Goal: Information Seeking & Learning: Check status

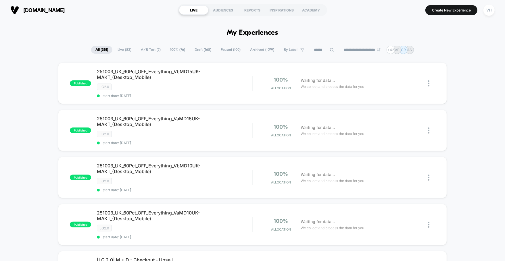
click at [120, 48] on span "Live ( 83 )" at bounding box center [124, 50] width 22 height 8
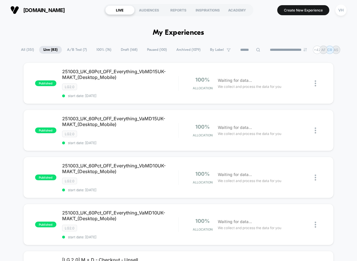
click at [69, 50] on span "A/B Test ( 7 )" at bounding box center [77, 50] width 28 height 8
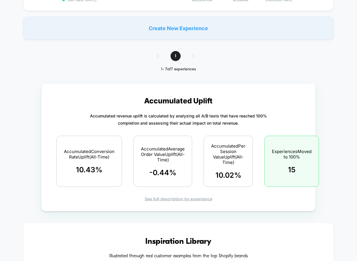
scroll to position [158, 0]
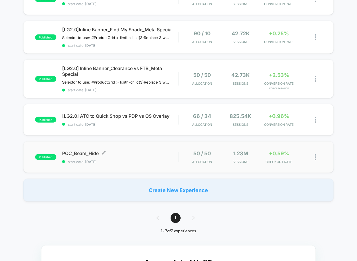
click at [84, 156] on span "POC_Beam_Hide Click to edit experience details" at bounding box center [120, 154] width 116 height 6
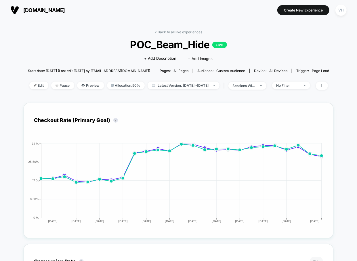
scroll to position [138, 0]
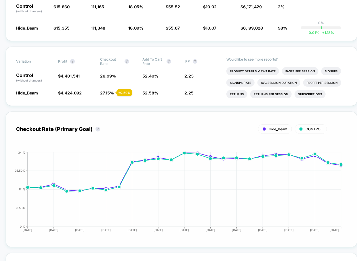
click at [284, 145] on div "Checkout Rate (Primary Goal) ? Hide_Beam CONTROL Hide [DATE] [DATE] [DATE] [DAT…" at bounding box center [181, 179] width 330 height 115
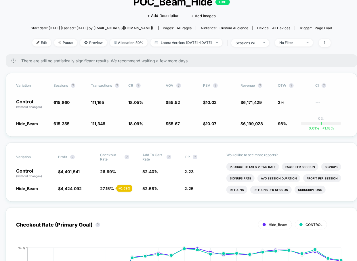
scroll to position [0, 0]
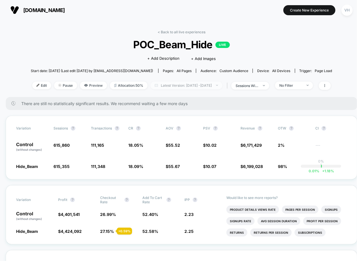
click at [215, 85] on span "Latest Version: [DATE] - [DATE]" at bounding box center [186, 86] width 72 height 8
select select "*"
select select "****"
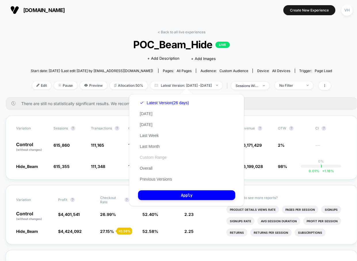
click at [155, 157] on button "Custom Range" at bounding box center [153, 157] width 30 height 5
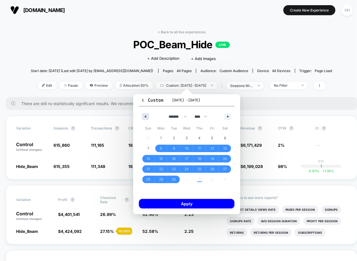
click at [146, 115] on button "button" at bounding box center [145, 116] width 7 height 7
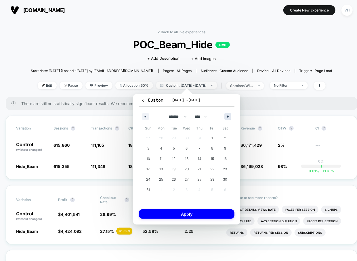
click at [229, 114] on button "button" at bounding box center [227, 116] width 7 height 7
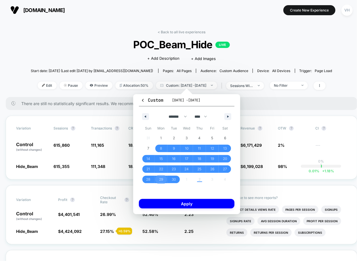
click at [159, 179] on span "29" at bounding box center [161, 179] width 4 height 10
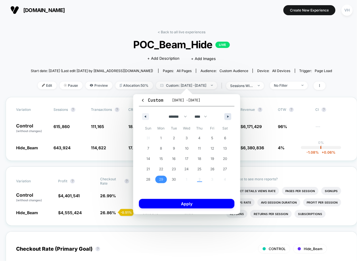
click at [228, 116] on icon "button" at bounding box center [228, 116] width 3 height 2
click at [201, 135] on span "2" at bounding box center [199, 137] width 13 height 7
select select "*"
click at [188, 198] on div "Custom [DATE] - [DATE] ******* ******** ***** ***** *** **** **** ****** ******…" at bounding box center [186, 154] width 107 height 120
click at [187, 203] on button "Apply" at bounding box center [186, 203] width 95 height 9
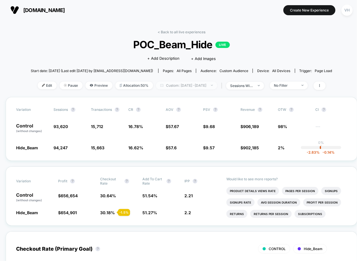
click at [200, 88] on span "Custom: [DATE] - [DATE]" at bounding box center [186, 86] width 61 height 8
select select "*"
select select "****"
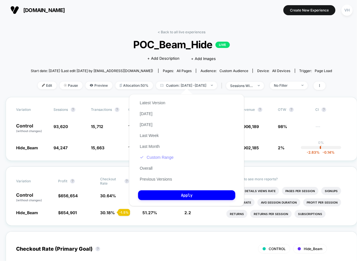
click at [153, 157] on button "Custom Range" at bounding box center [156, 157] width 37 height 5
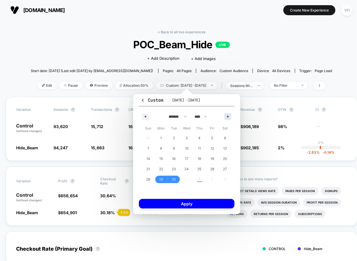
click at [226, 113] on button "button" at bounding box center [227, 116] width 7 height 7
select select "*"
click at [199, 139] on span "2" at bounding box center [199, 138] width 2 height 10
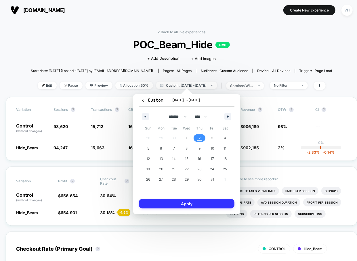
click at [172, 207] on button "Apply" at bounding box center [186, 203] width 95 height 9
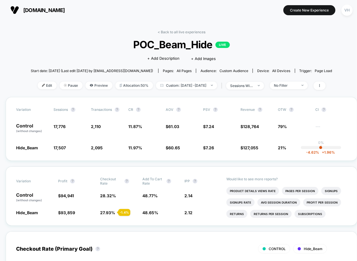
click at [290, 91] on div "< Back to all live experiences POC_Beam_Hide LIVE Click to edit experience deta…" at bounding box center [181, 63] width 301 height 67
click at [288, 86] on div "No Filter" at bounding box center [285, 85] width 23 height 4
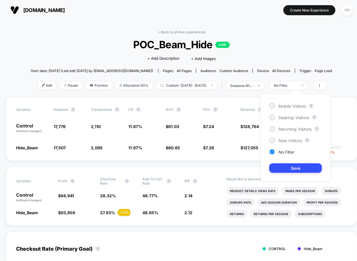
click at [281, 109] on div "Mobile Visitors ? Desktop Visitors ? Returning Visitors ? New Visitors ? No Fil…" at bounding box center [295, 138] width 70 height 88
click at [280, 105] on span "Mobile Visitors" at bounding box center [292, 106] width 28 height 5
click at [276, 168] on button "Save" at bounding box center [295, 167] width 53 height 9
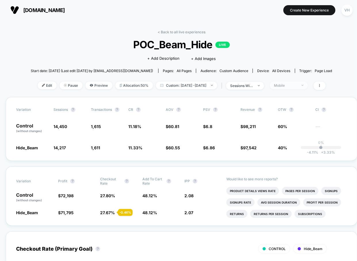
click at [297, 83] on div "Mobile" at bounding box center [285, 85] width 23 height 4
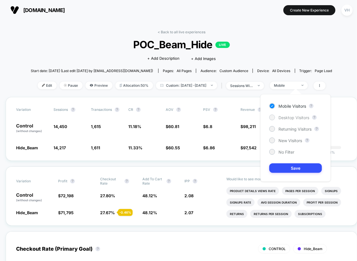
click at [280, 116] on span "Desktop Visitors" at bounding box center [293, 117] width 31 height 5
click at [280, 171] on button "Save" at bounding box center [295, 167] width 53 height 9
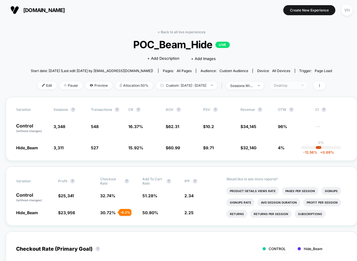
click at [287, 86] on div "Desktop" at bounding box center [285, 85] width 23 height 4
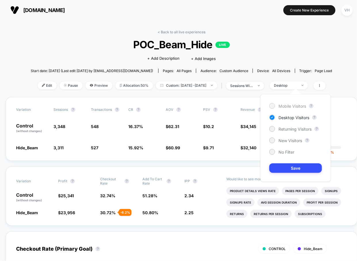
click at [274, 105] on div at bounding box center [271, 106] width 4 height 4
click at [291, 170] on button "Save" at bounding box center [295, 167] width 53 height 9
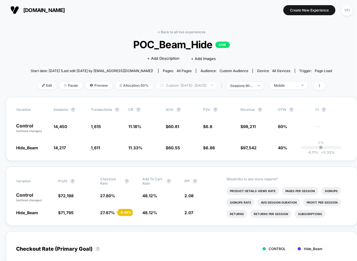
click at [206, 84] on span "Custom: [DATE] - [DATE]" at bounding box center [186, 86] width 61 height 8
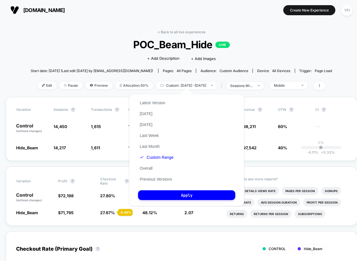
click at [161, 154] on div "Latest Version [DATE] [DATE] Last Week Last Month Custom Range Overall Previous…" at bounding box center [156, 140] width 37 height 87
click at [158, 158] on button "Custom Range" at bounding box center [156, 157] width 37 height 5
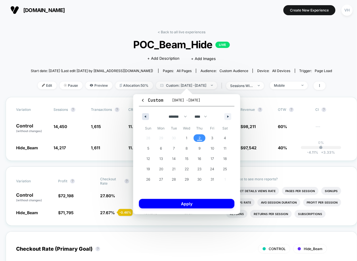
click at [145, 119] on button "button" at bounding box center [145, 116] width 7 height 7
select select "*"
click at [158, 178] on span "29" at bounding box center [161, 179] width 13 height 7
click at [169, 178] on span "30" at bounding box center [173, 179] width 13 height 7
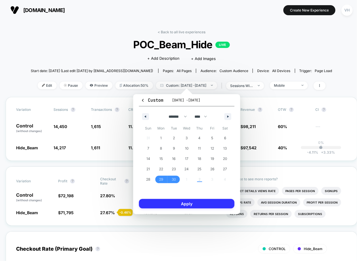
click at [167, 202] on button "Apply" at bounding box center [186, 203] width 95 height 9
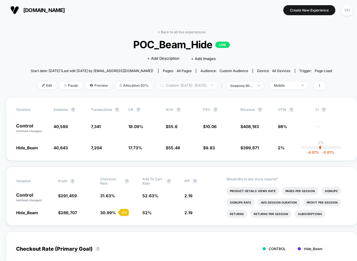
click at [181, 84] on span "Custom: [DATE] - [DATE]" at bounding box center [186, 86] width 61 height 8
select select "*"
select select "****"
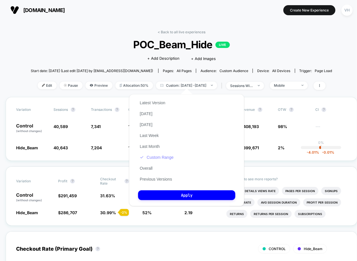
click at [160, 156] on button "Custom Range" at bounding box center [156, 157] width 37 height 5
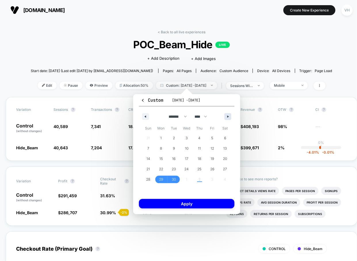
click at [228, 116] on icon "button" at bounding box center [228, 116] width 3 height 2
select select "*"
click at [186, 140] on span "1" at bounding box center [186, 138] width 1 height 10
click at [200, 140] on span "2" at bounding box center [199, 138] width 2 height 10
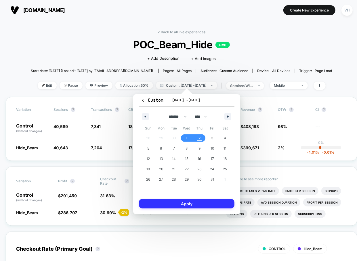
click at [185, 201] on button "Apply" at bounding box center [186, 203] width 95 height 9
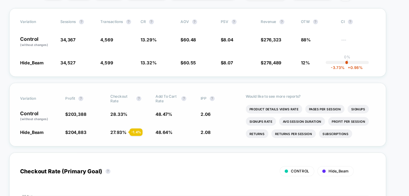
scroll to position [82, 0]
click at [130, 129] on span "27.93 %" at bounding box center [130, 131] width 15 height 5
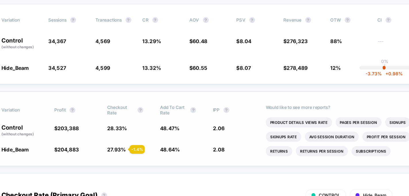
scroll to position [70, 0]
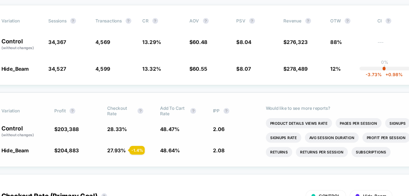
click at [128, 132] on div "Variation Profit ? Checkout Rate ? Add To Cart Rate ? IPP ? Control (without ch…" at bounding box center [204, 126] width 351 height 59
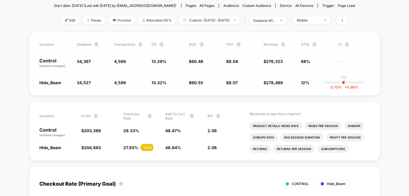
scroll to position [64, 0]
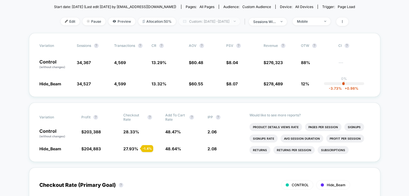
click at [224, 21] on span "Custom: [DATE] - [DATE]" at bounding box center [209, 22] width 61 height 8
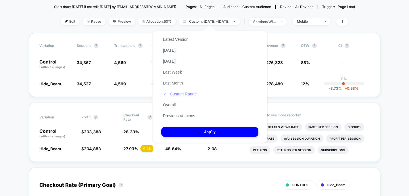
click at [190, 94] on button "Custom Range" at bounding box center [179, 93] width 37 height 5
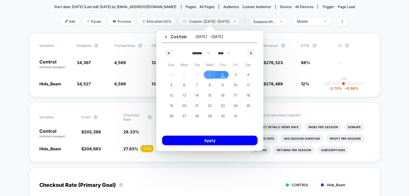
click at [208, 76] on span "1" at bounding box center [209, 74] width 13 height 7
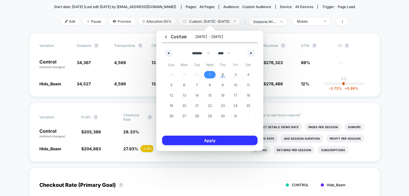
click at [199, 136] on button "Apply" at bounding box center [209, 140] width 95 height 9
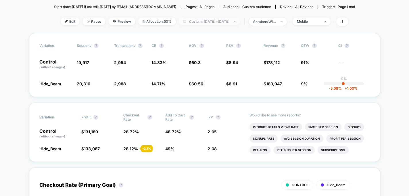
click at [223, 24] on span "Custom: [DATE] - [DATE]" at bounding box center [209, 22] width 61 height 8
select select "*"
select select "****"
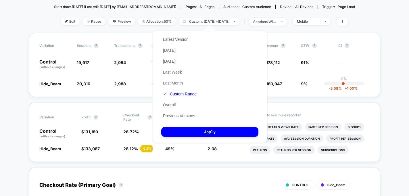
click at [200, 95] on div "Latest Version [DATE] [DATE] Last Week Last Month Custom Range Overall Previous…" at bounding box center [209, 87] width 115 height 112
click at [190, 95] on button "Custom Range" at bounding box center [179, 93] width 37 height 5
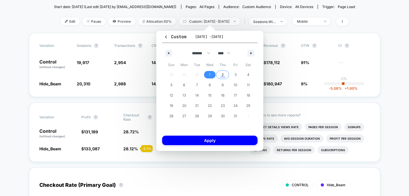
click at [222, 73] on span "2" at bounding box center [223, 75] width 2 height 10
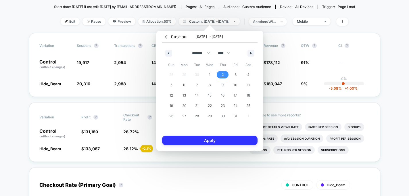
click at [219, 140] on button "Apply" at bounding box center [209, 140] width 95 height 9
